Goal: Navigation & Orientation: Find specific page/section

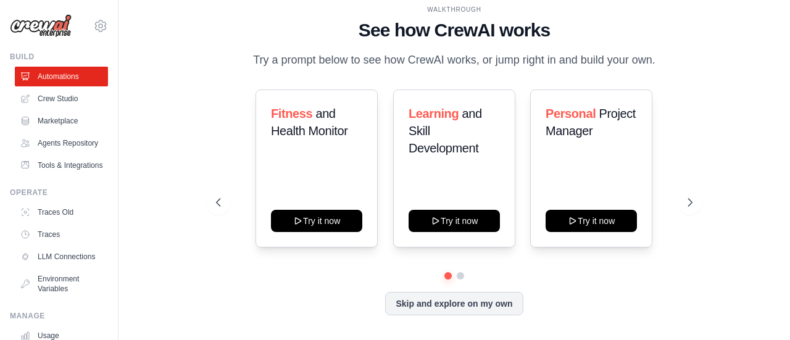
drag, startPoint x: 0, startPoint y: 0, endPoint x: 55, endPoint y: 27, distance: 61.3
click at [55, 27] on img at bounding box center [41, 25] width 62 height 23
click at [48, 174] on link "Tools & Integrations" at bounding box center [62, 166] width 93 height 20
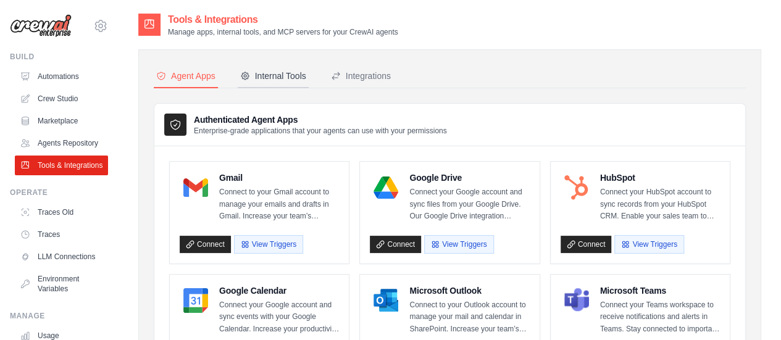
click at [272, 78] on div "Internal Tools" at bounding box center [273, 76] width 66 height 12
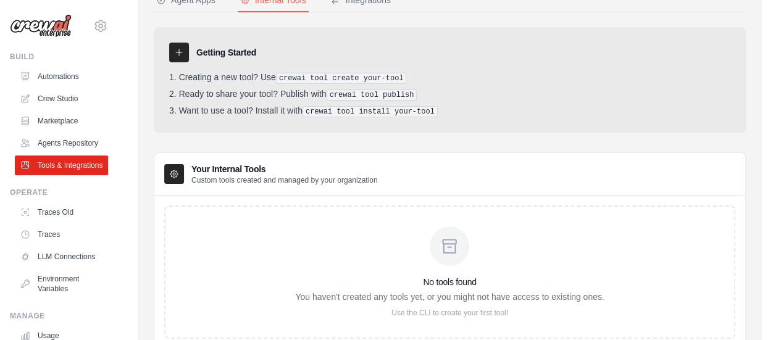
scroll to position [75, 0]
